Goal: Entertainment & Leisure: Consume media (video, audio)

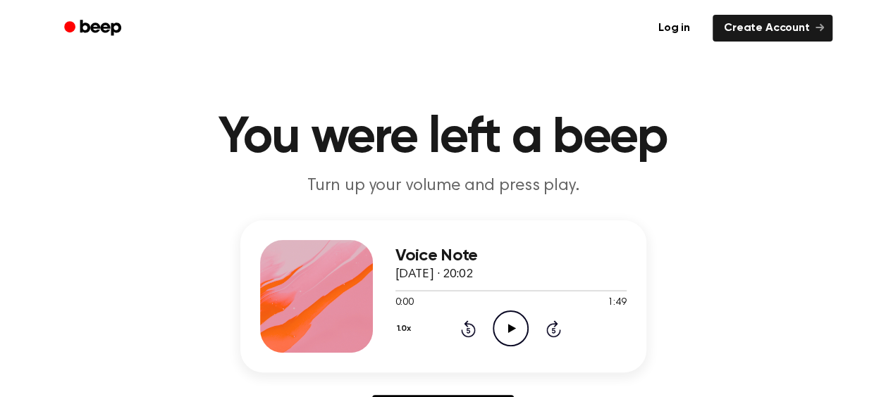
click at [519, 328] on icon "Play Audio" at bounding box center [510, 329] width 36 height 36
click at [507, 330] on icon "Pause Audio" at bounding box center [510, 329] width 36 height 36
click at [501, 327] on icon "Play Audio" at bounding box center [510, 329] width 36 height 36
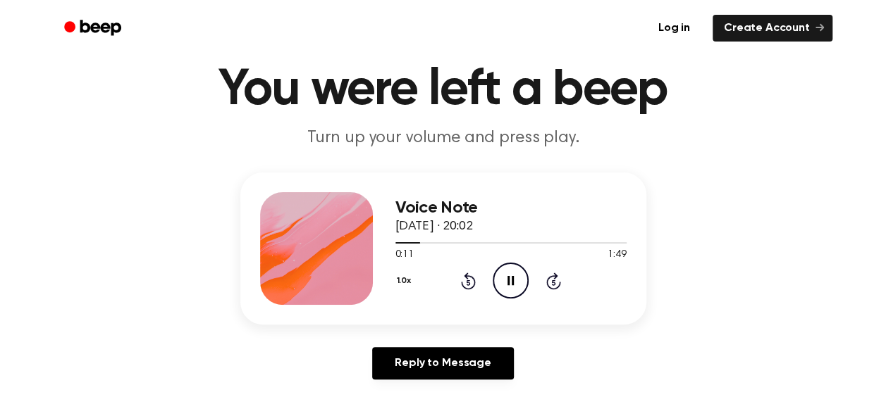
scroll to position [70, 0]
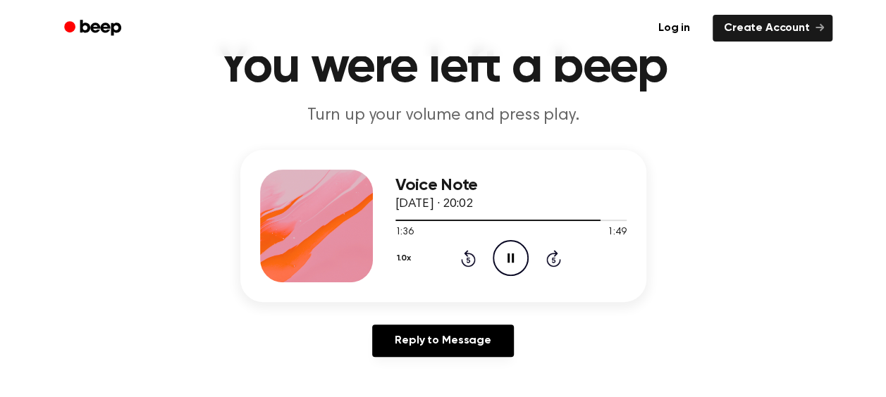
click at [507, 251] on icon "Pause Audio" at bounding box center [510, 258] width 36 height 36
click at [506, 259] on icon "Play Audio" at bounding box center [510, 258] width 36 height 36
click at [506, 259] on icon "Pause Audio" at bounding box center [510, 258] width 36 height 36
click at [506, 259] on icon "Play Audio" at bounding box center [510, 258] width 36 height 36
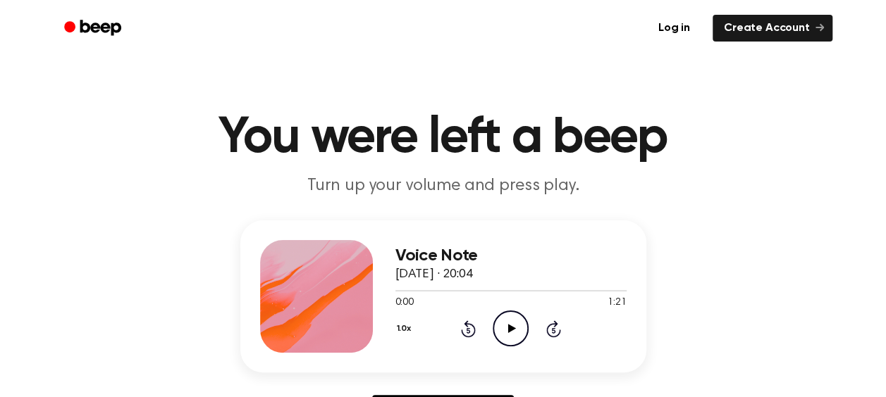
click at [510, 330] on icon at bounding box center [512, 328] width 8 height 9
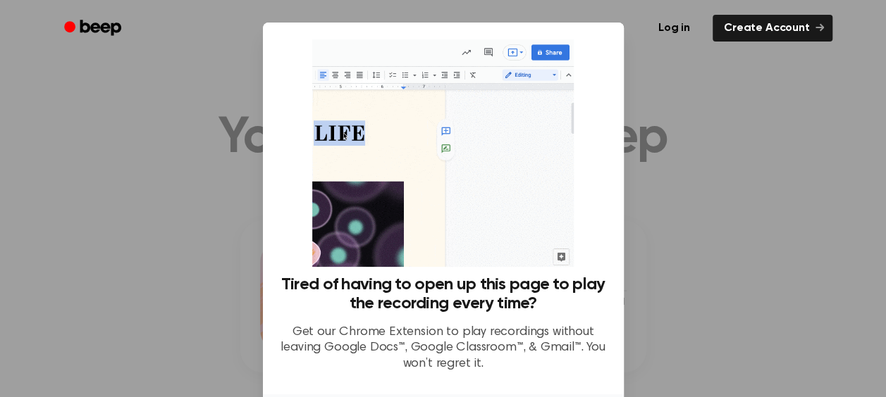
click at [200, 228] on div at bounding box center [443, 198] width 886 height 397
click at [703, 134] on div at bounding box center [443, 198] width 886 height 397
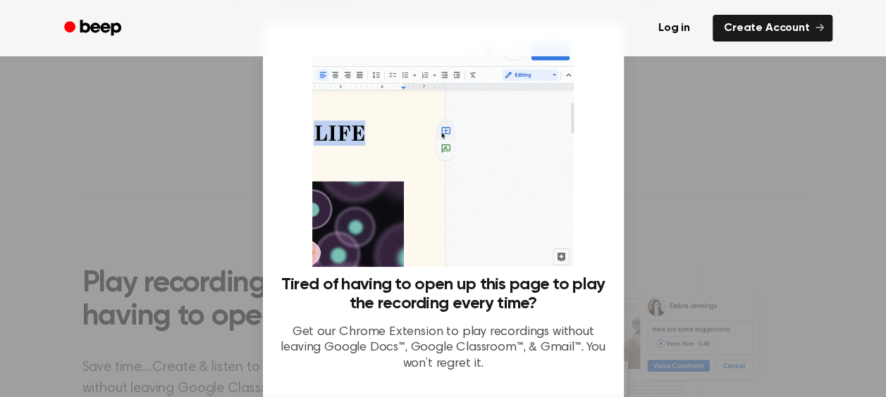
scroll to position [116, 0]
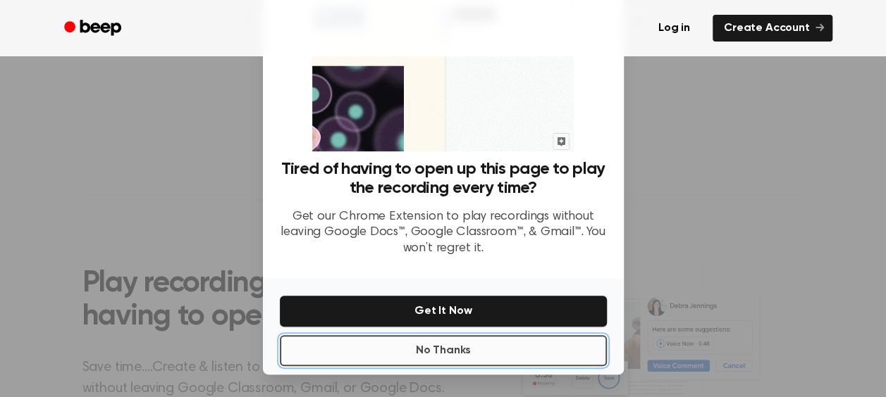
click at [462, 351] on button "No Thanks" at bounding box center [443, 350] width 327 height 31
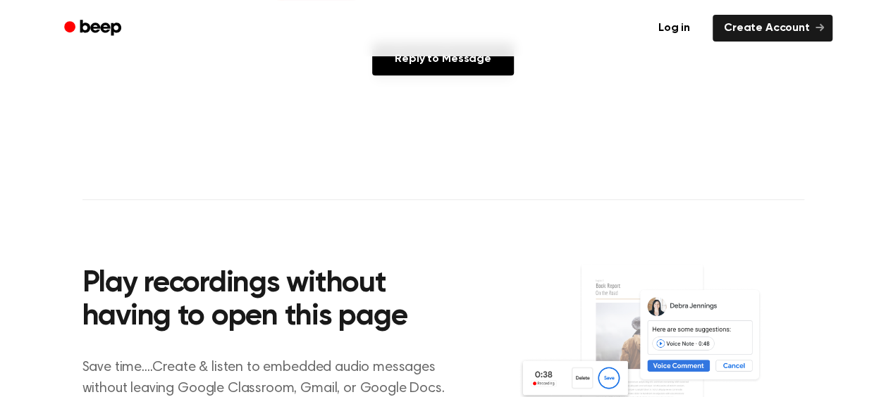
scroll to position [141, 0]
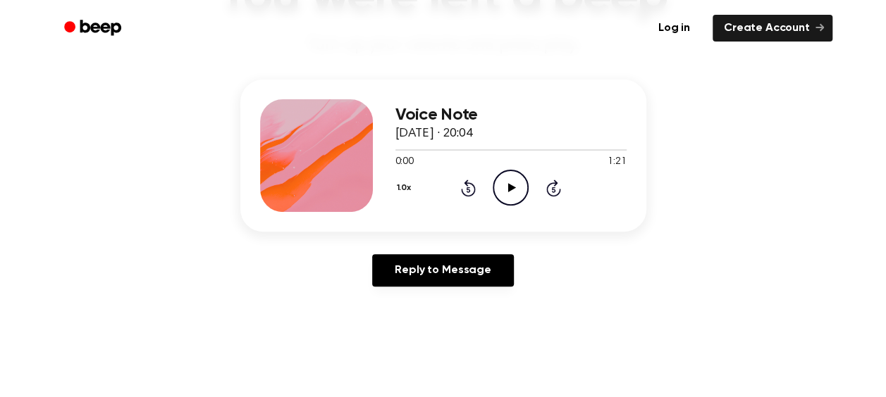
click at [508, 190] on icon at bounding box center [512, 187] width 8 height 9
click at [507, 190] on icon at bounding box center [510, 187] width 6 height 9
click at [508, 190] on icon at bounding box center [512, 187] width 8 height 9
click at [509, 190] on icon at bounding box center [510, 187] width 6 height 9
